Goal: Task Accomplishment & Management: Use online tool/utility

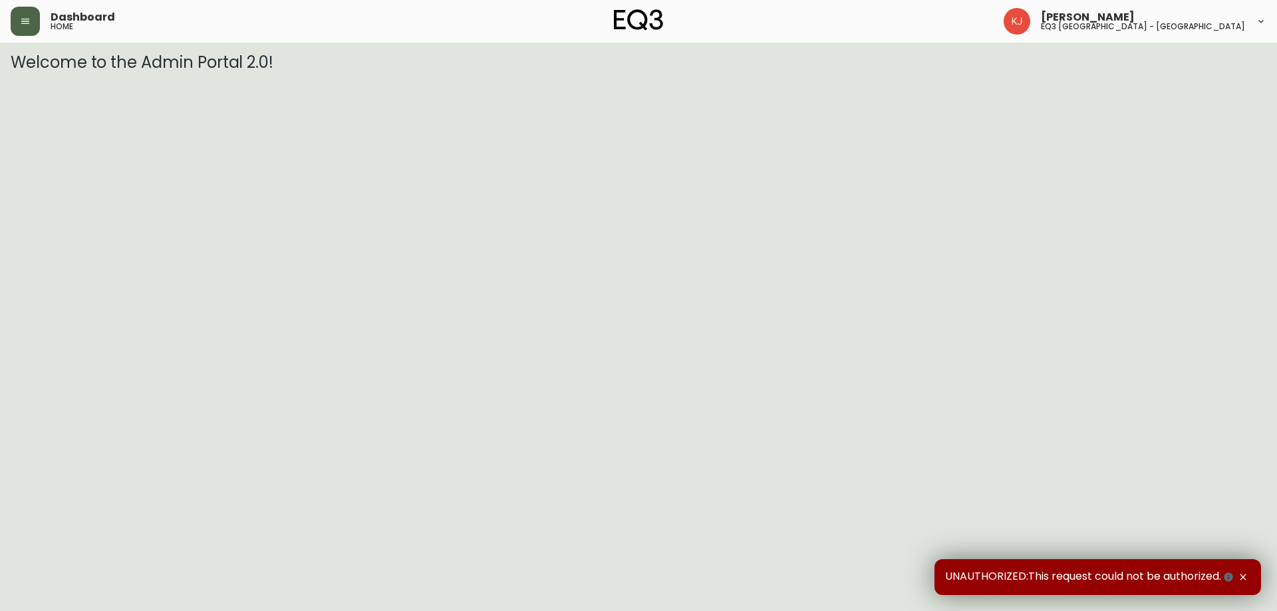
click at [18, 27] on button "button" at bounding box center [25, 21] width 29 height 29
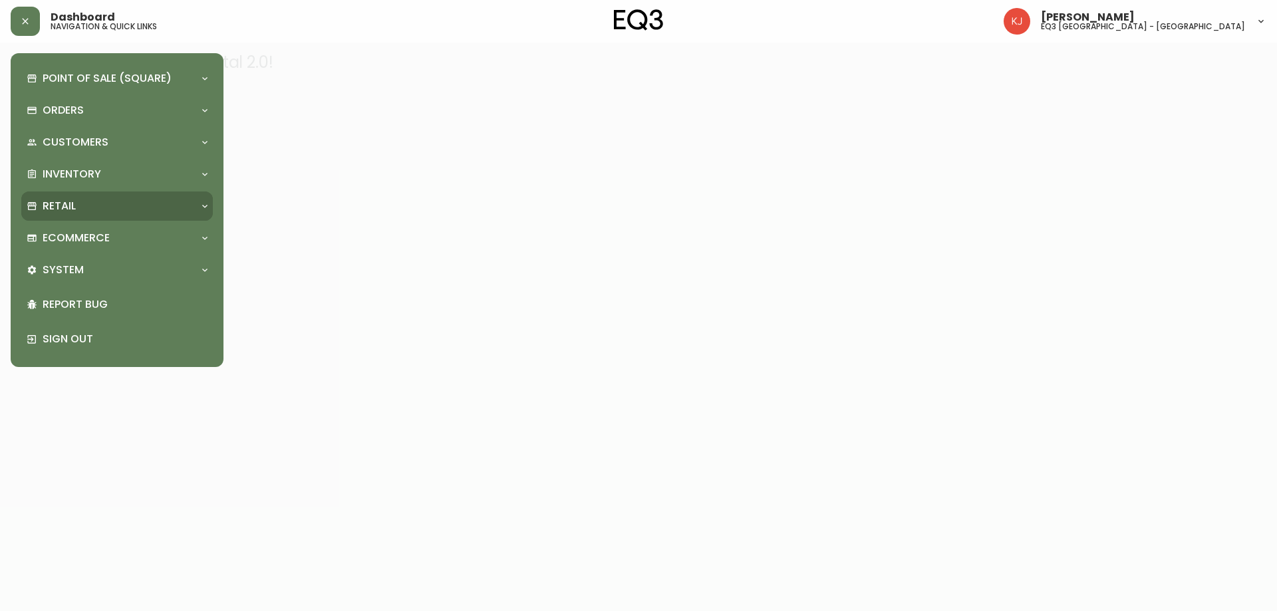
click at [85, 204] on div "Retail" at bounding box center [111, 206] width 168 height 15
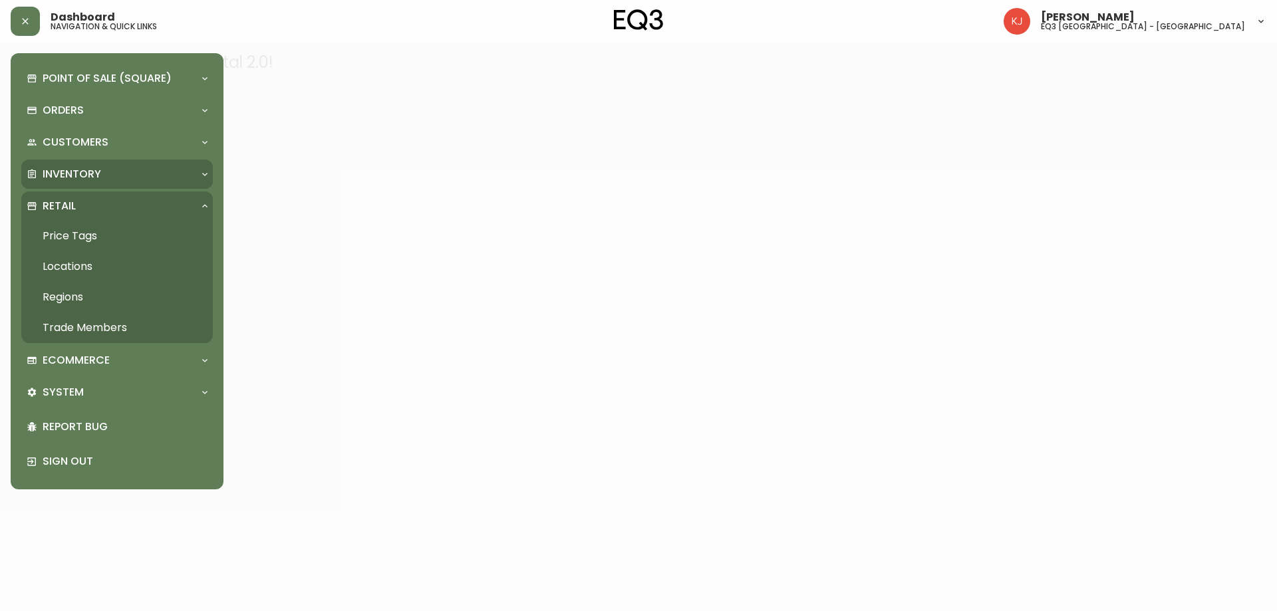
click at [86, 172] on p "Inventory" at bounding box center [72, 174] width 59 height 15
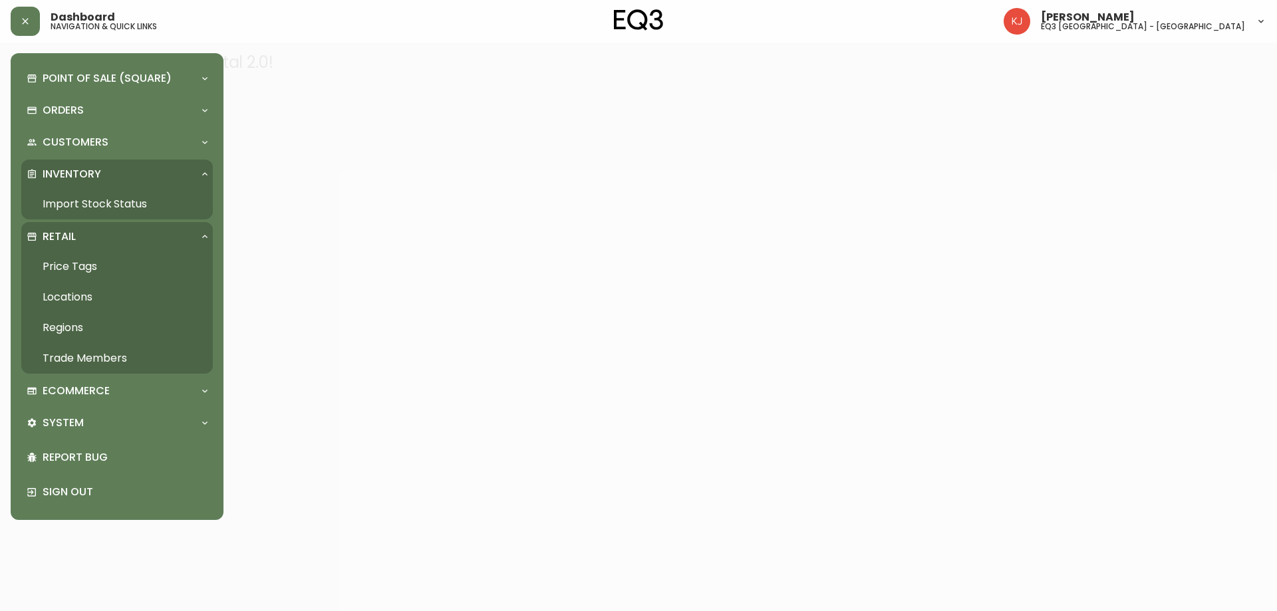
click at [86, 203] on link "Import Stock Status" at bounding box center [116, 204] width 191 height 31
